Goal: Task Accomplishment & Management: Use online tool/utility

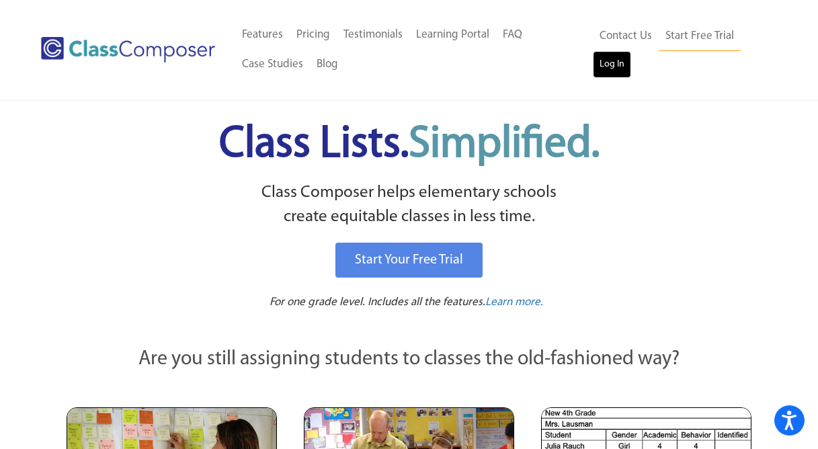
click at [606, 64] on link "Log In" at bounding box center [612, 64] width 38 height 27
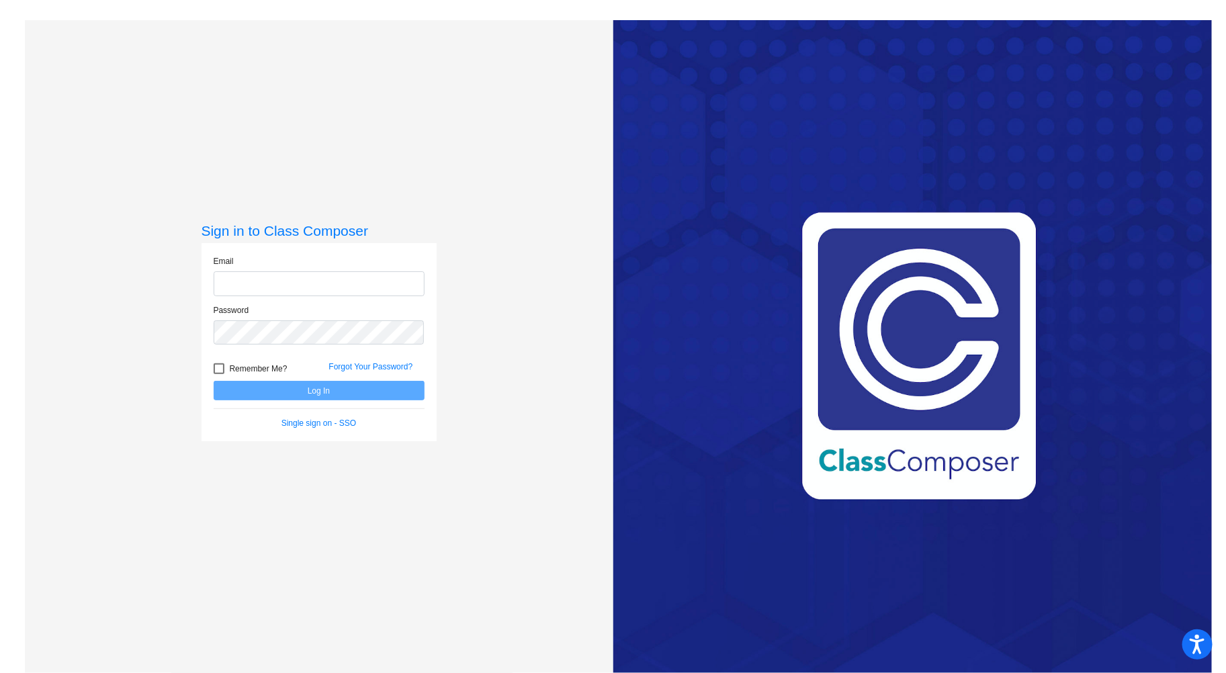
type input "[EMAIL_ADDRESS][DOMAIN_NAME]"
click at [250, 390] on button "Log In" at bounding box center [319, 390] width 211 height 19
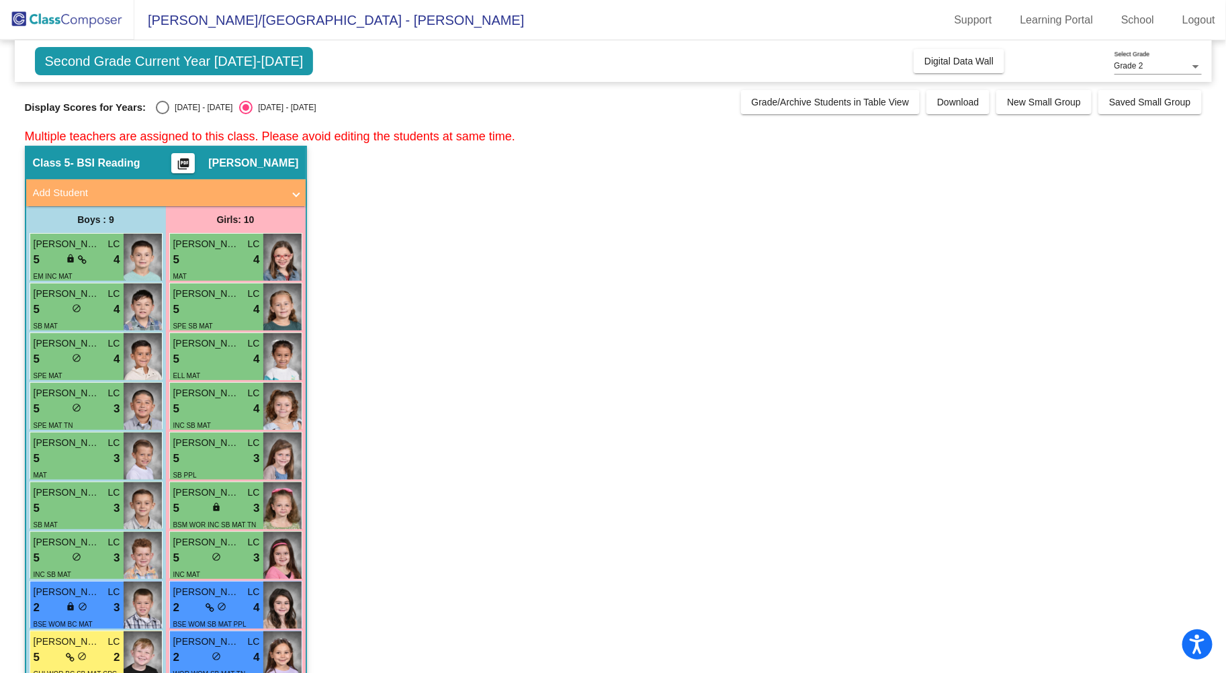
click at [160, 107] on div "Select an option" at bounding box center [162, 107] width 13 height 13
click at [162, 114] on input "[DATE] - [DATE]" at bounding box center [162, 114] width 1 height 1
radio input "true"
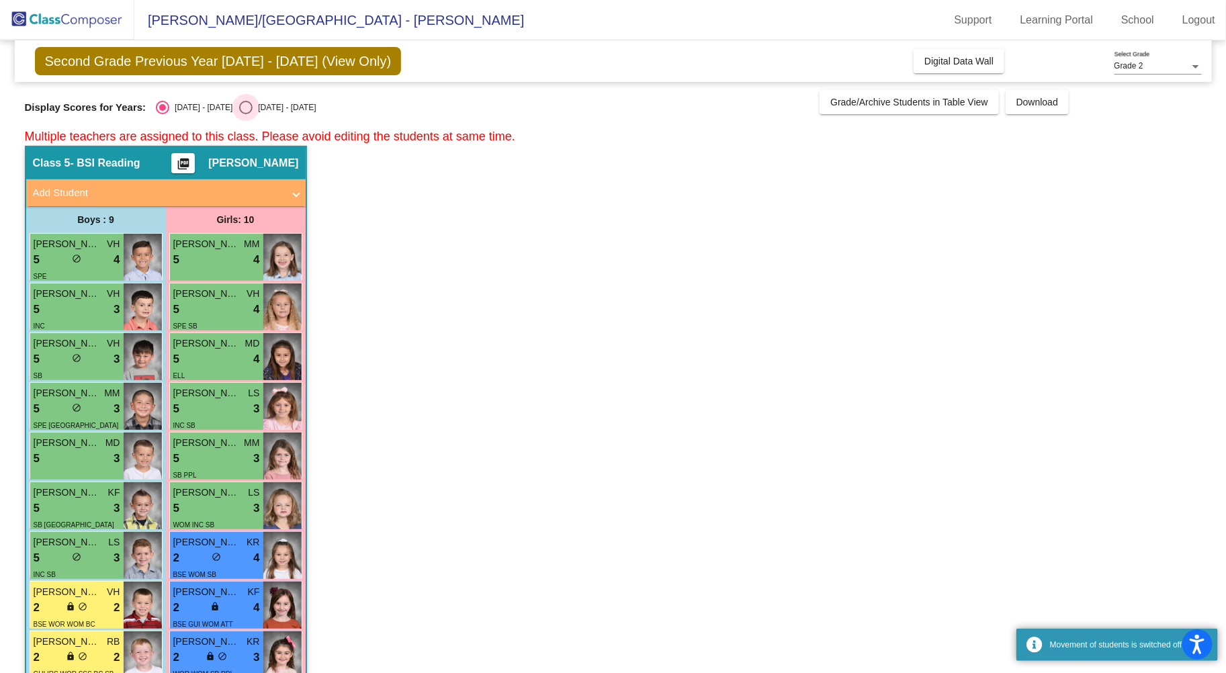
click at [253, 110] on div "[DATE] - [DATE]" at bounding box center [284, 107] width 63 height 12
click at [246, 114] on input "[DATE] - [DATE]" at bounding box center [245, 114] width 1 height 1
radio input "true"
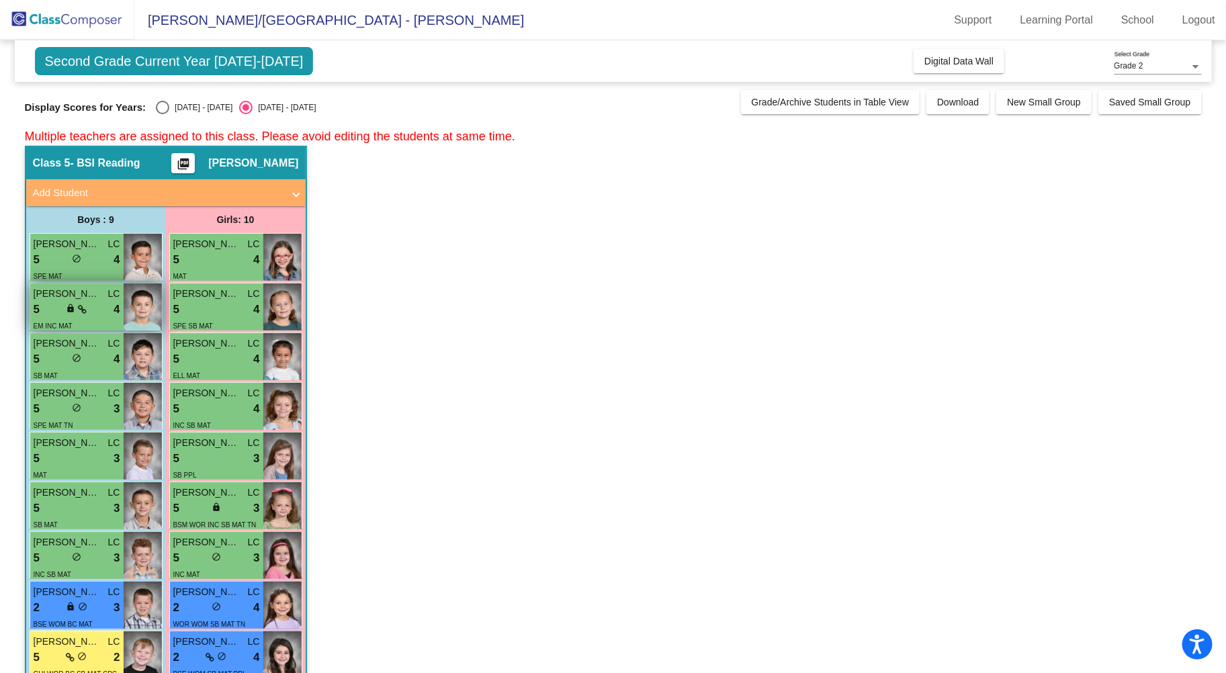
click at [72, 308] on span "lock" at bounding box center [71, 308] width 9 height 9
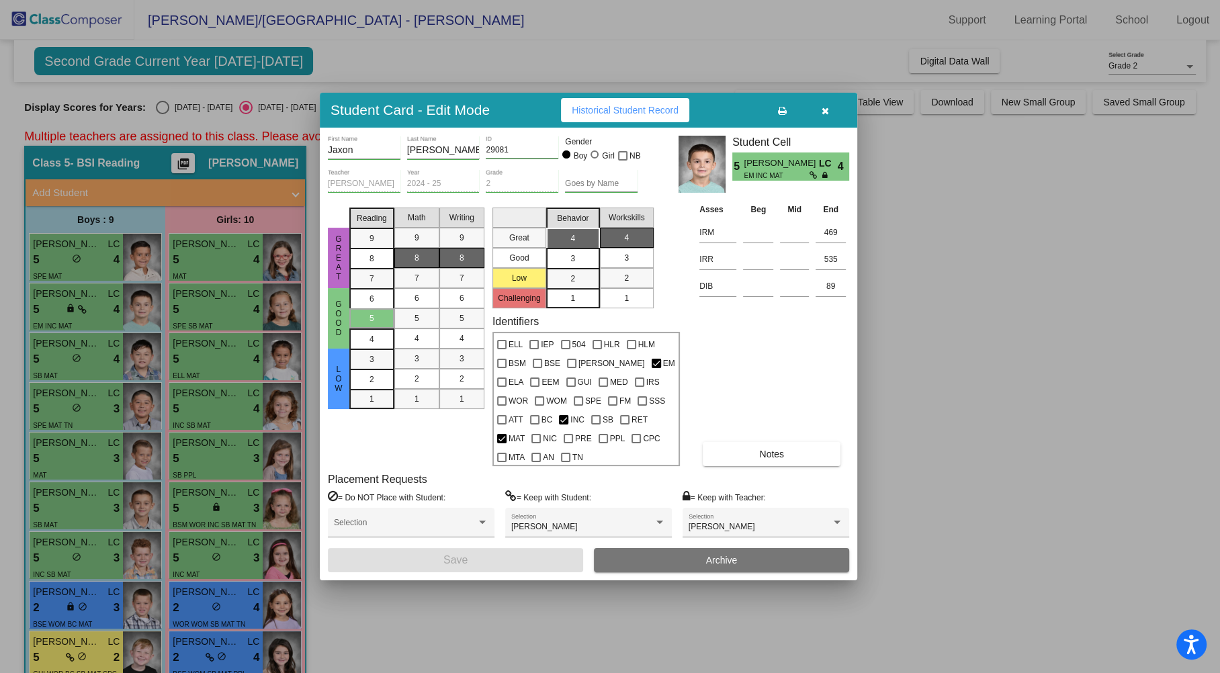
click at [830, 113] on button "button" at bounding box center [824, 110] width 43 height 24
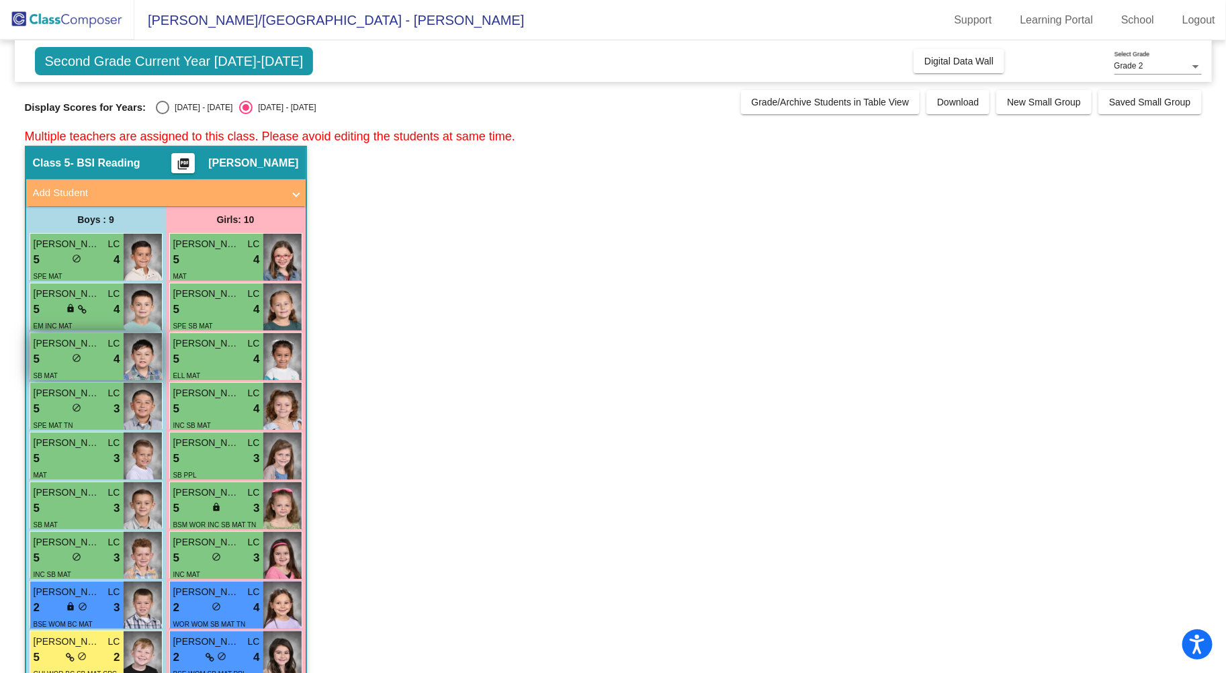
click at [79, 359] on span "do_not_disturb_alt" at bounding box center [76, 357] width 9 height 9
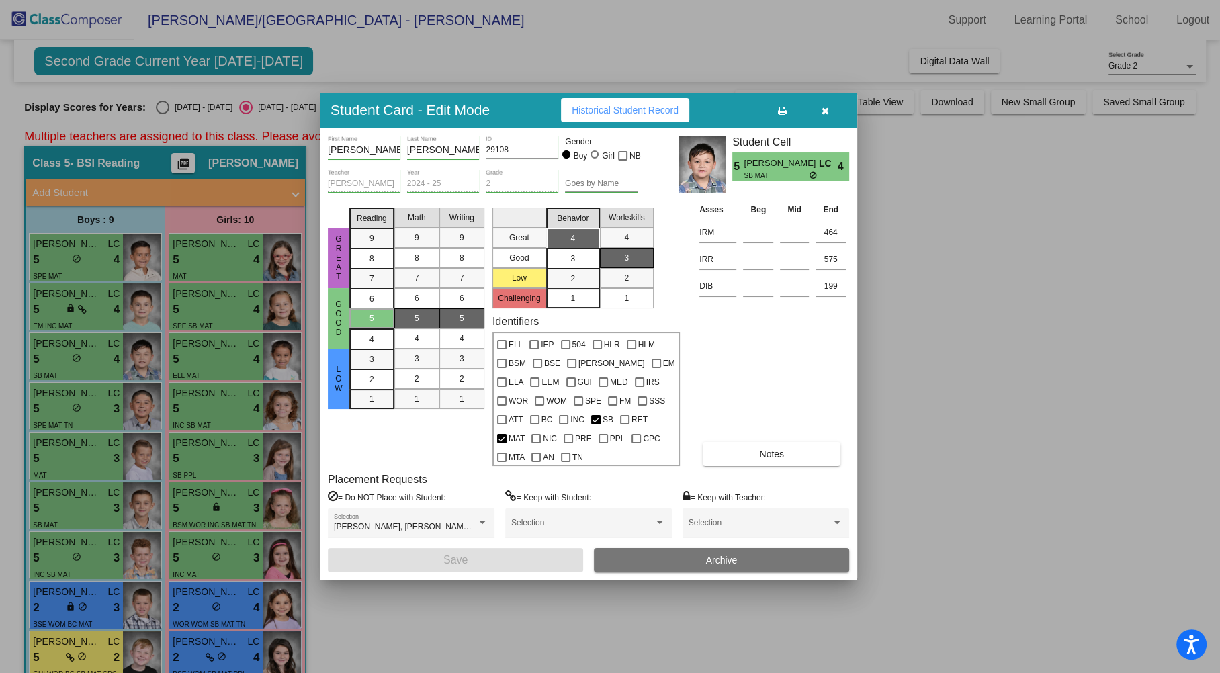
click at [830, 109] on button "button" at bounding box center [824, 110] width 43 height 24
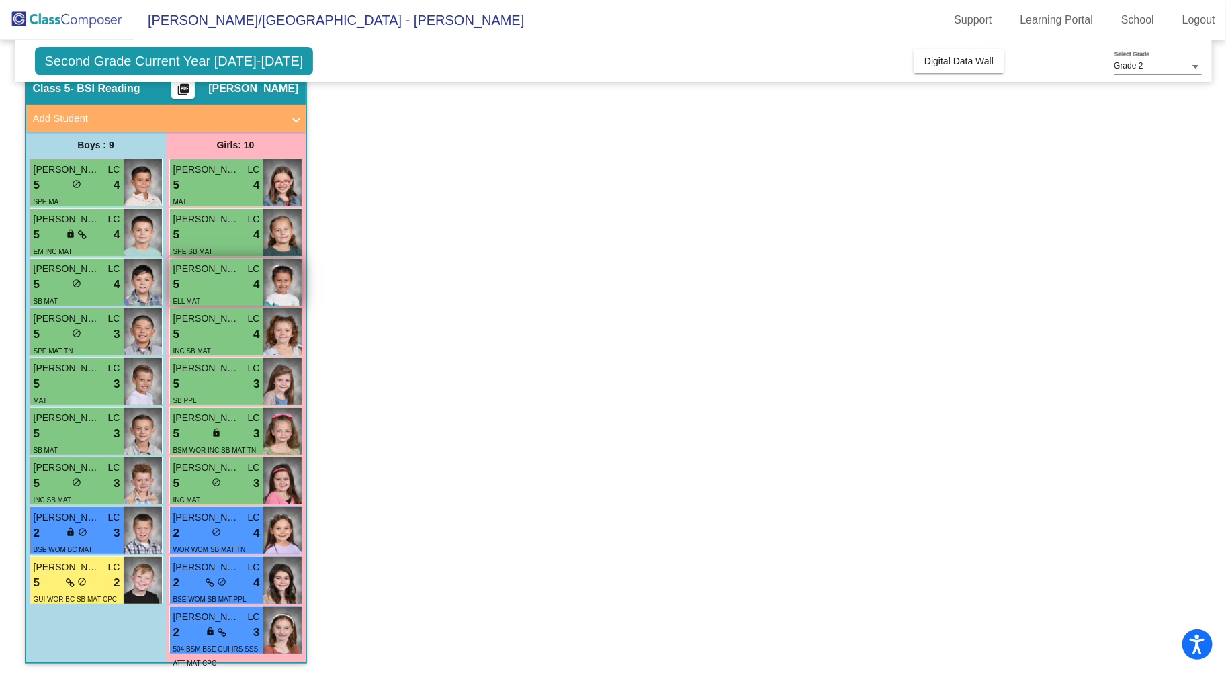
scroll to position [77, 0]
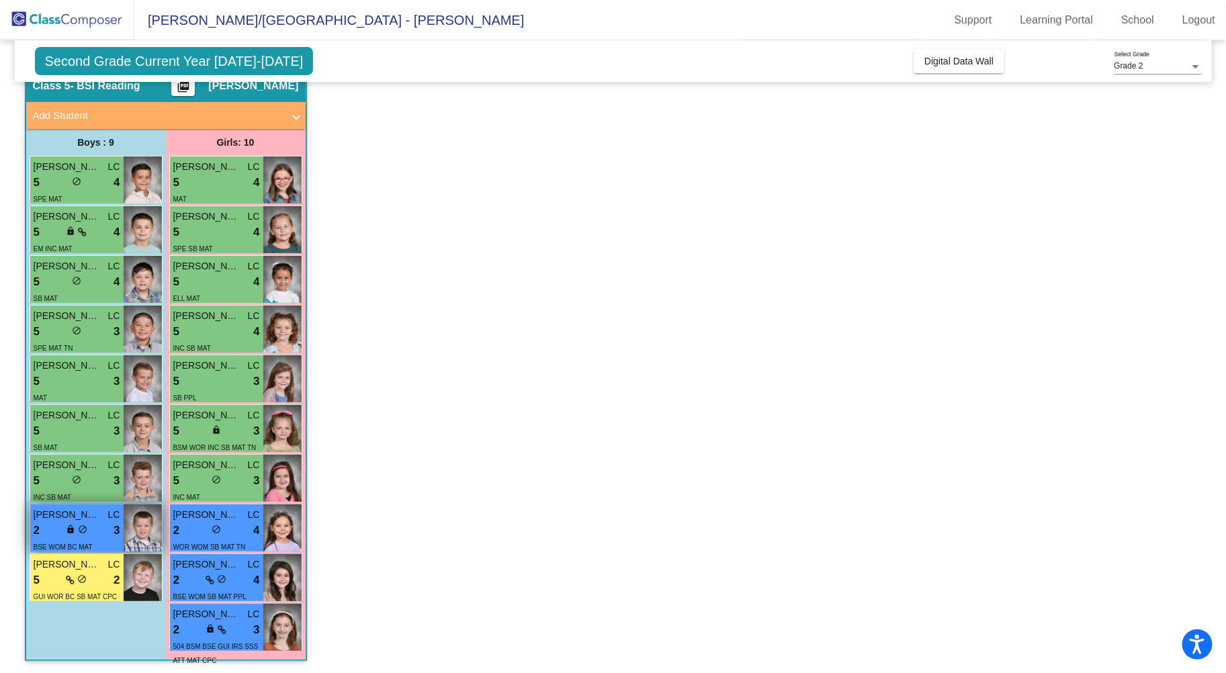
click at [62, 527] on div "2 lock do_not_disturb_alt 3" at bounding box center [77, 530] width 87 height 17
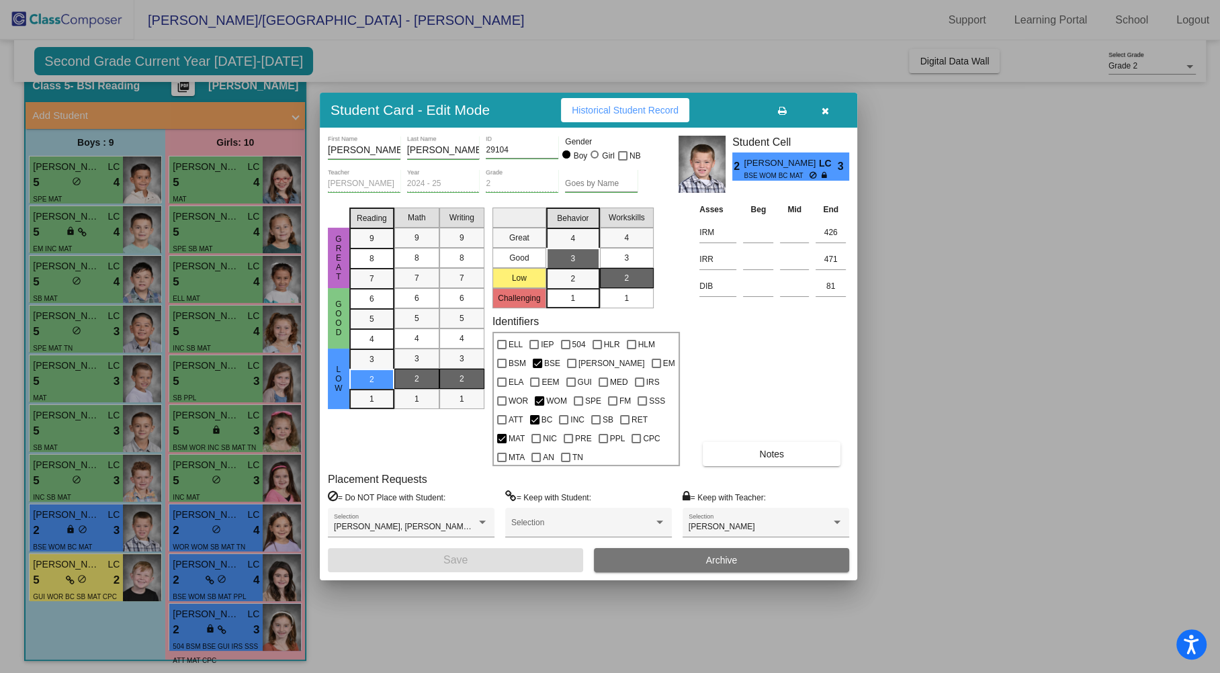
click at [824, 111] on icon "button" at bounding box center [825, 110] width 7 height 9
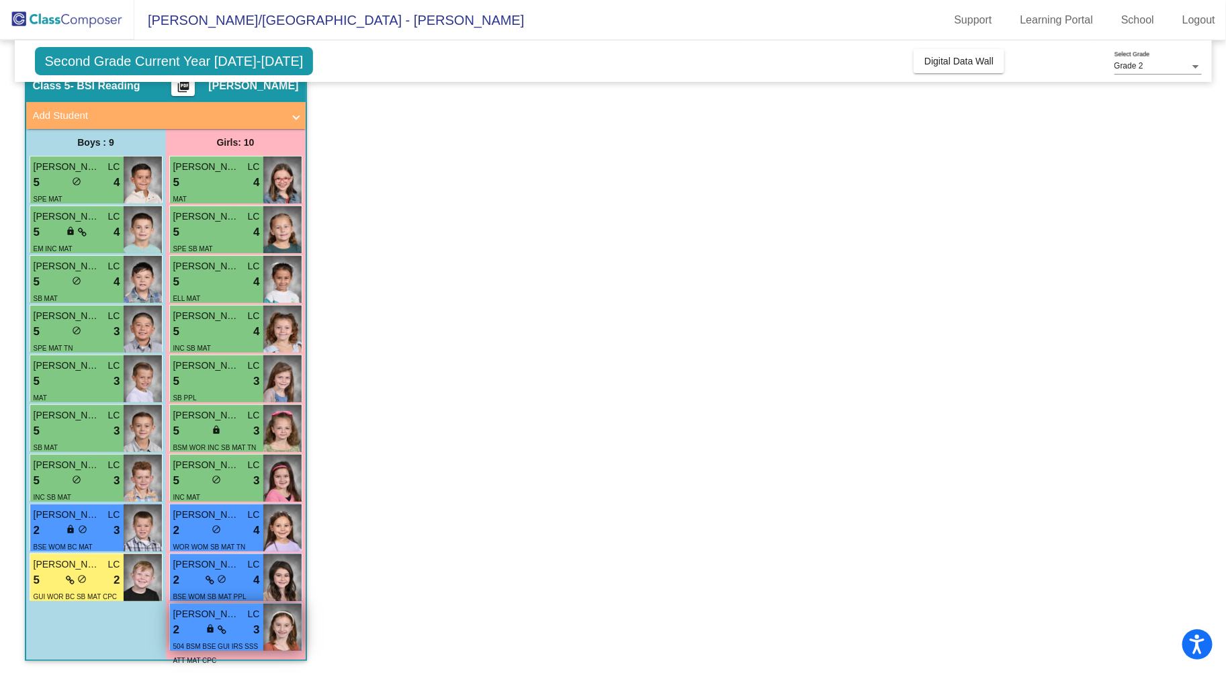
click at [214, 633] on div "lock do_not_disturb_alt" at bounding box center [216, 630] width 21 height 14
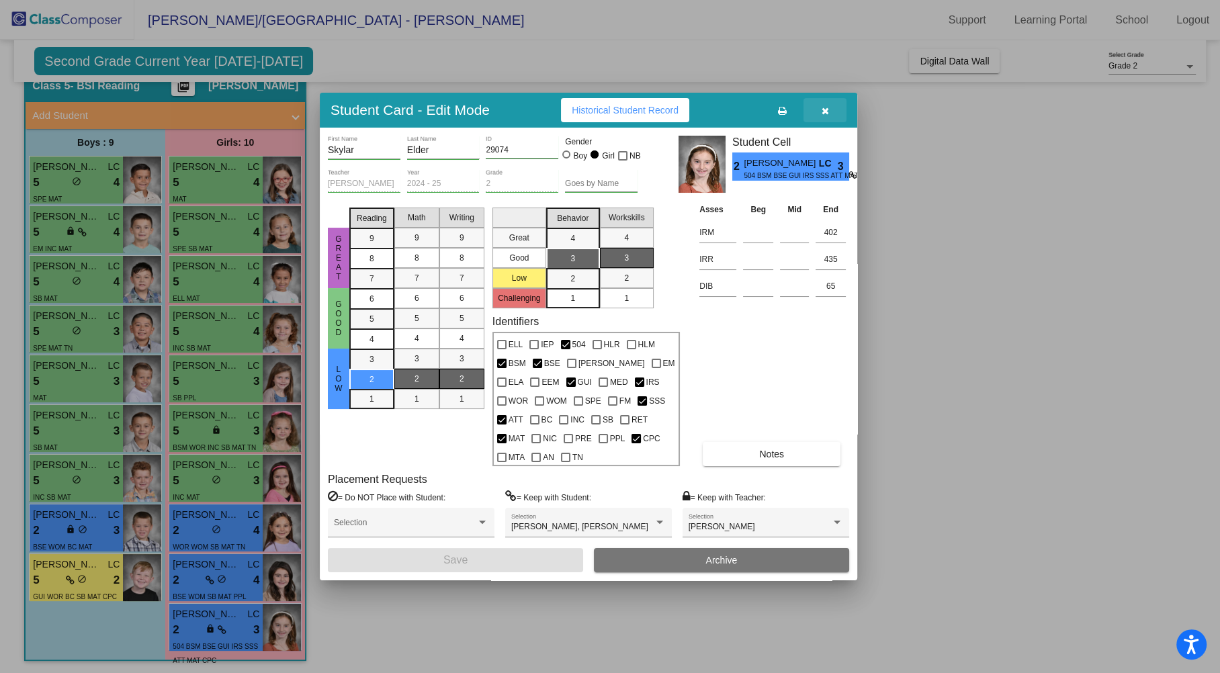
click at [831, 105] on button "button" at bounding box center [824, 110] width 43 height 24
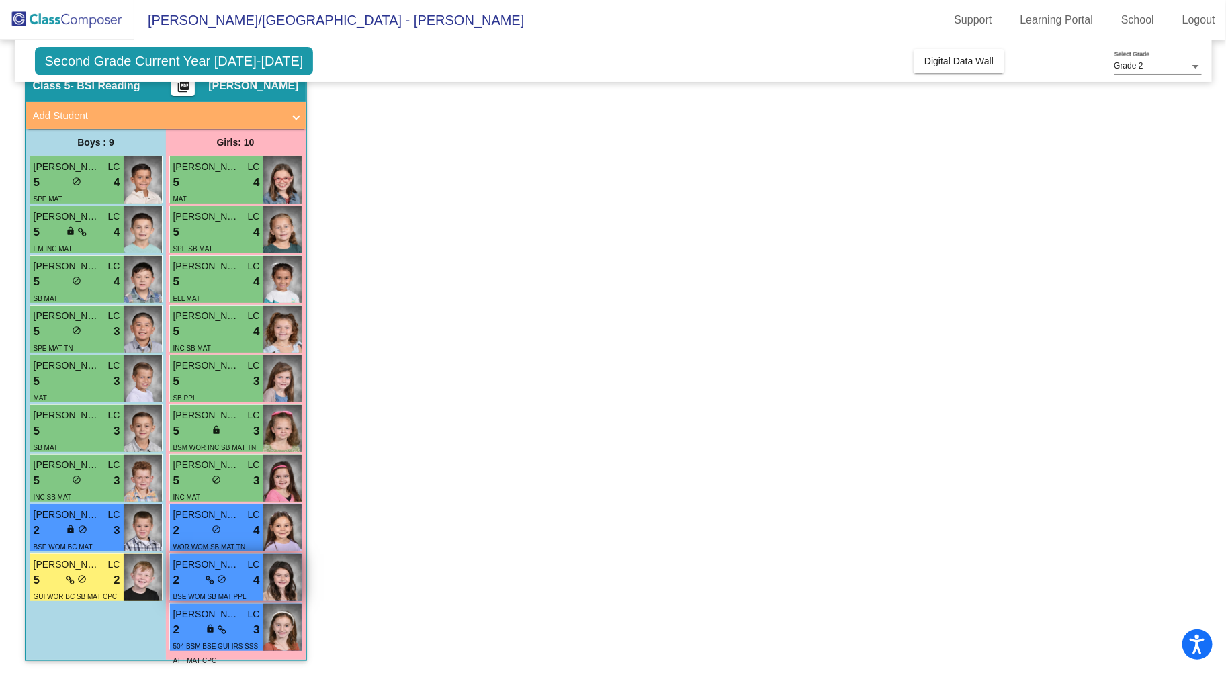
click at [207, 582] on icon at bounding box center [210, 580] width 9 height 9
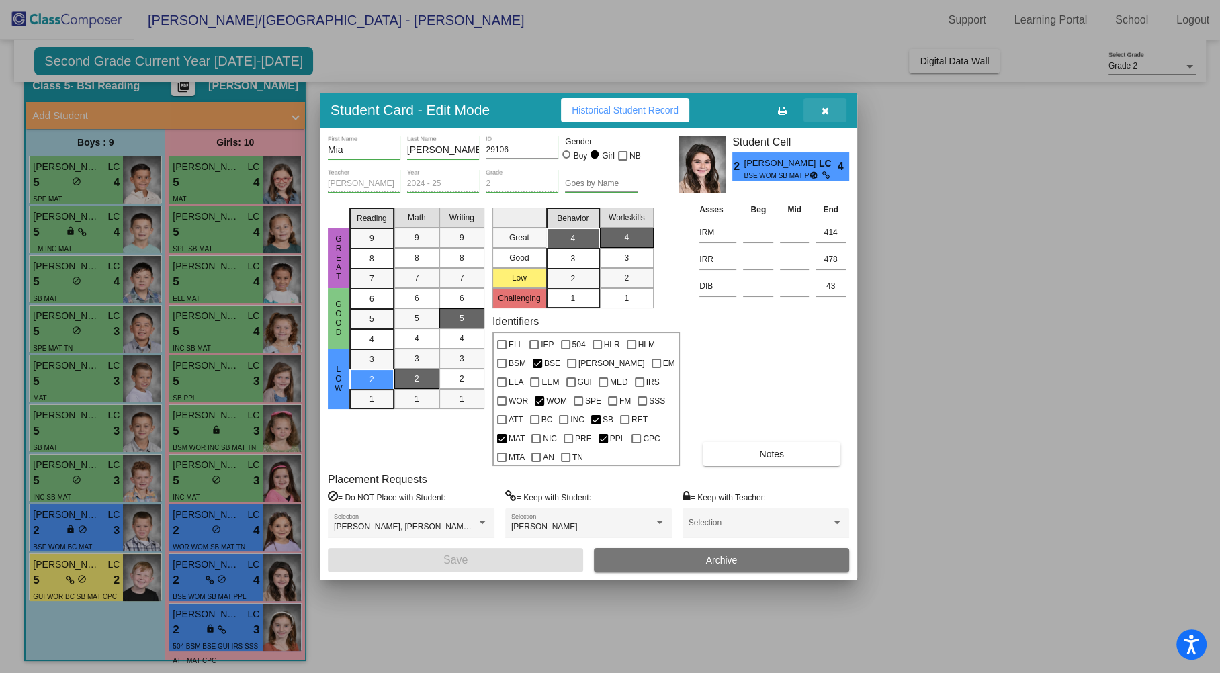
click at [823, 113] on icon "button" at bounding box center [825, 110] width 7 height 9
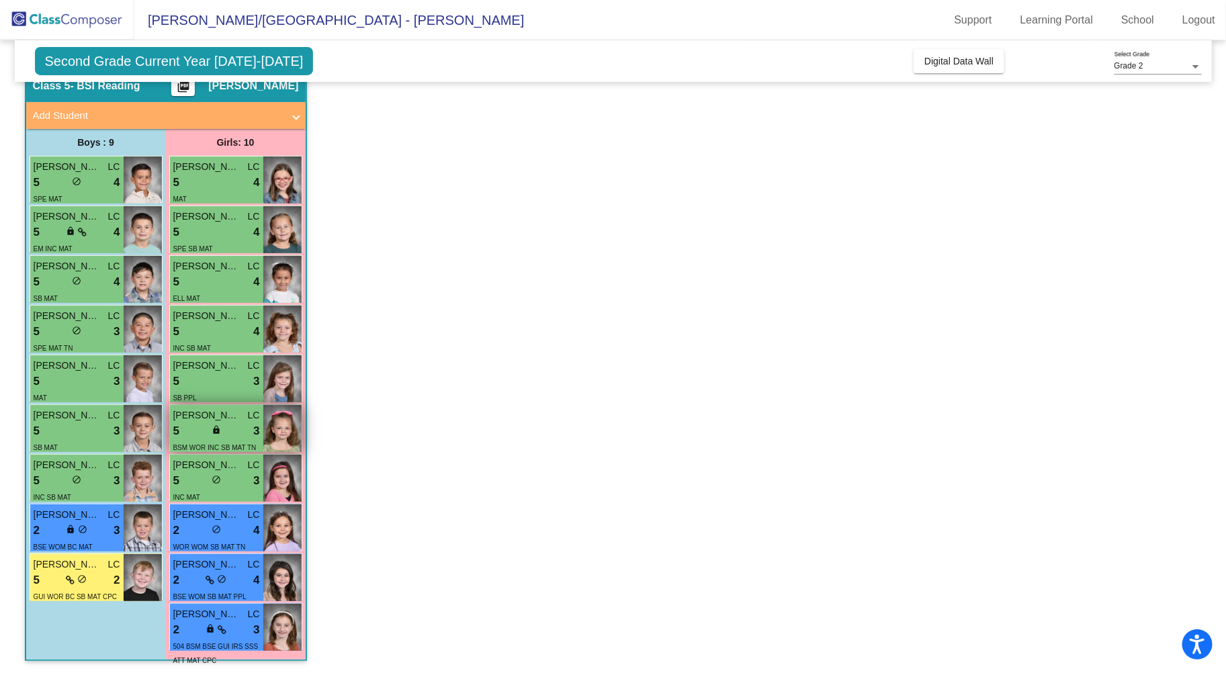
click at [216, 427] on span "lock" at bounding box center [216, 429] width 9 height 9
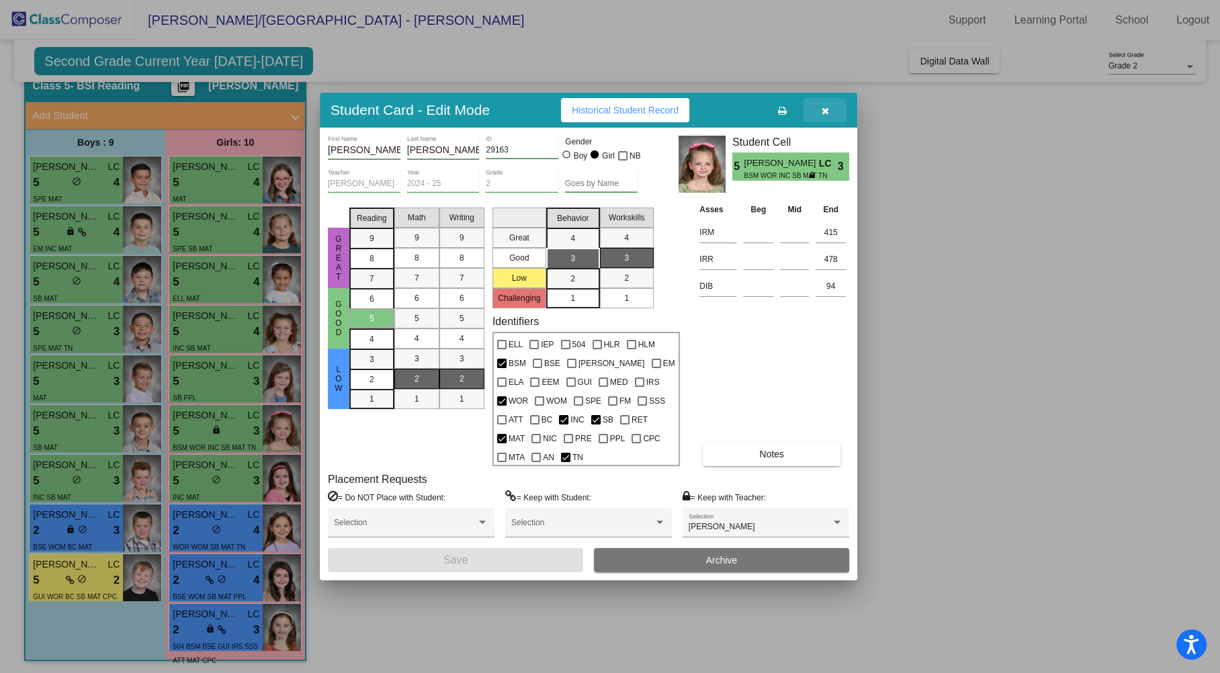
click at [820, 117] on button "button" at bounding box center [824, 110] width 43 height 24
